Goal: Task Accomplishment & Management: Complete application form

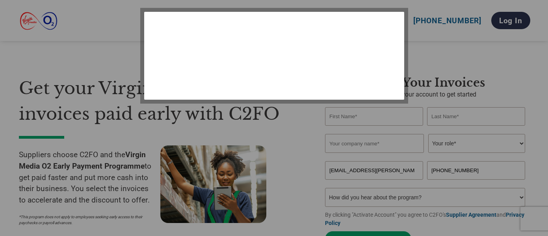
select select "en-[GEOGRAPHIC_DATA]"
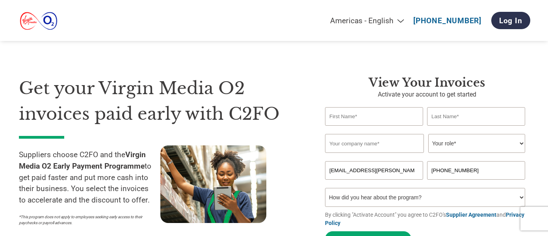
click at [357, 119] on input "text" at bounding box center [374, 116] width 98 height 19
type input "Nargas"
type input "[PERSON_NAME]"
type input "Business Support"
type input "07775674760"
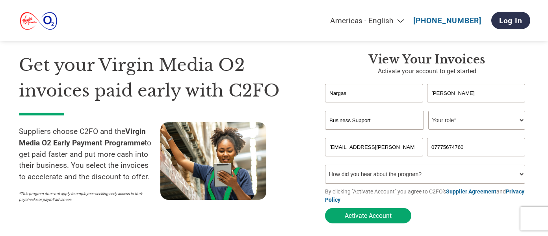
scroll to position [26, 0]
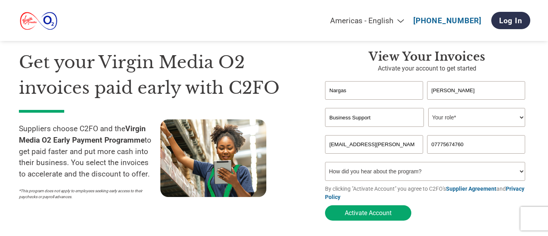
click at [389, 128] on div "Invalid company name or company name is too long" at bounding box center [425, 130] width 200 height 4
drag, startPoint x: 389, startPoint y: 120, endPoint x: 325, endPoint y: 120, distance: 63.8
click at [325, 120] on input "Business Support" at bounding box center [374, 117] width 99 height 19
type input "Aiphoria"
click at [458, 119] on select "Your role* CFO Controller Credit Manager Finance Director Treasurer CEO Preside…" at bounding box center [476, 117] width 97 height 19
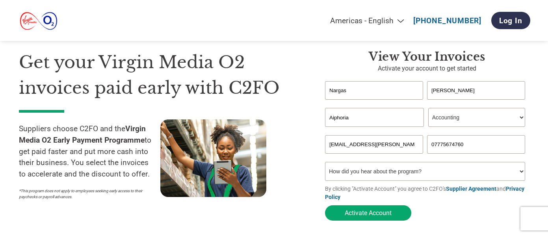
click at [485, 120] on select "Your role* CFO Controller Credit Manager Finance Director Treasurer CEO Preside…" at bounding box center [476, 117] width 97 height 19
select select "OTHER"
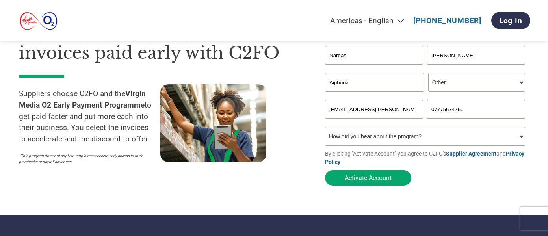
scroll to position [78, 0]
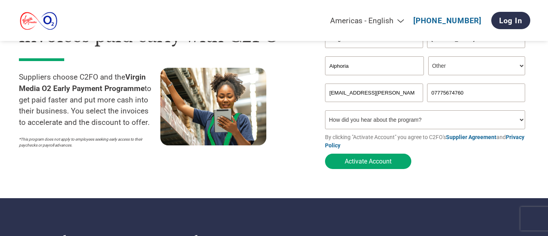
click at [390, 128] on select "How did you hear about the program? Received a letter Email Social Media Online…" at bounding box center [425, 119] width 200 height 19
select select "Email"
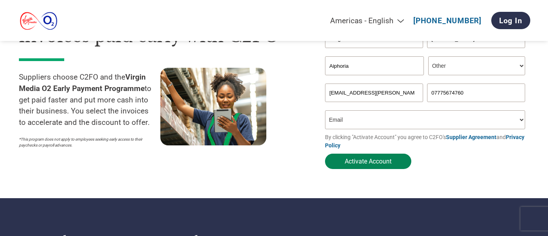
click at [369, 167] on button "Activate Account" at bounding box center [368, 161] width 86 height 15
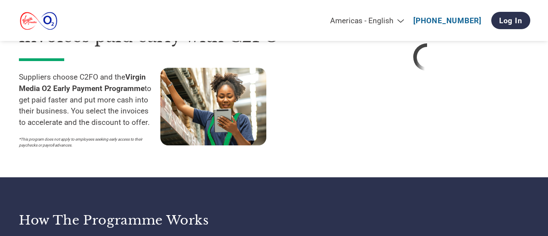
select select "en-[GEOGRAPHIC_DATA]"
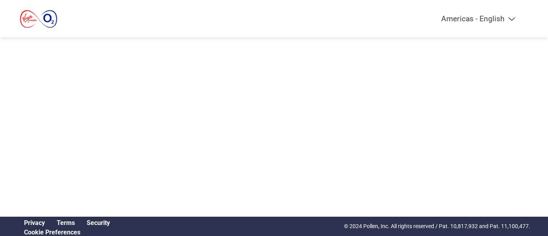
select select "en-[GEOGRAPHIC_DATA]"
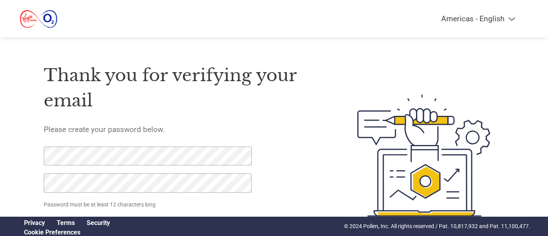
scroll to position [44, 0]
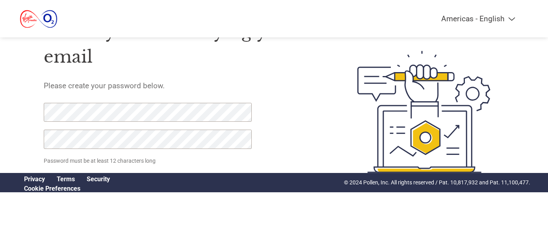
click at [282, 152] on div "Thank you for verifying your email Please create your password below. Password …" at bounding box center [182, 111] width 276 height 209
click at [278, 153] on div "Thank you for verifying your email Please create your password below. Password …" at bounding box center [182, 111] width 276 height 209
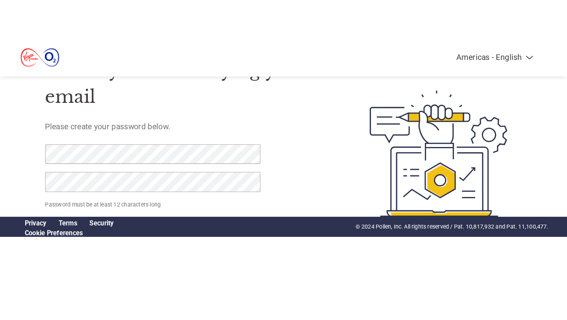
scroll to position [0, 0]
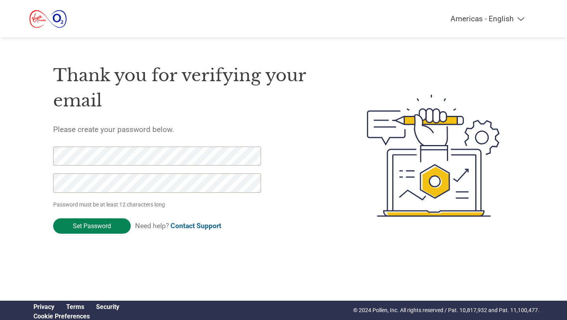
click at [88, 229] on input "Set Password" at bounding box center [92, 225] width 78 height 15
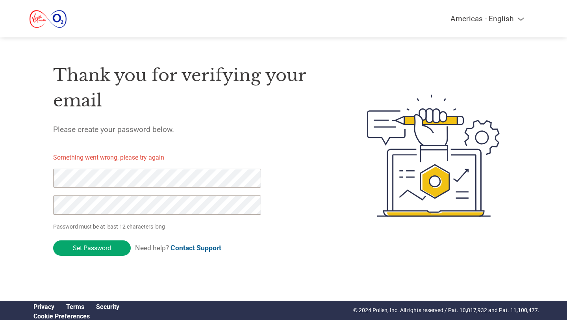
click at [7, 176] on div "Americas - English Américas - Español Américas - Português Amériques - Français…" at bounding box center [283, 124] width 567 height 248
click at [13, 202] on div "Americas - English Américas - Español Américas - Português Amériques - Français…" at bounding box center [283, 124] width 567 height 248
click at [44, 200] on div "Thank you for verifying your email Please create your password below. Something…" at bounding box center [284, 155] width 512 height 209
click at [83, 235] on input "Set Password" at bounding box center [92, 247] width 78 height 15
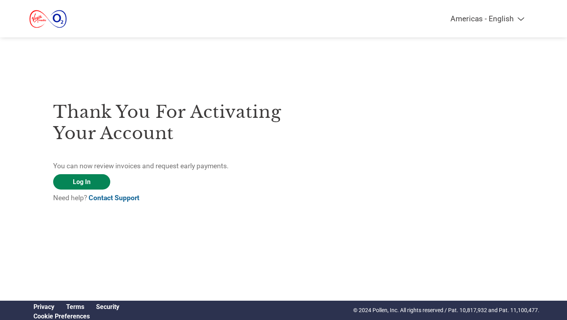
click at [77, 182] on link "Log In" at bounding box center [81, 181] width 57 height 15
